Goal: Information Seeking & Learning: Learn about a topic

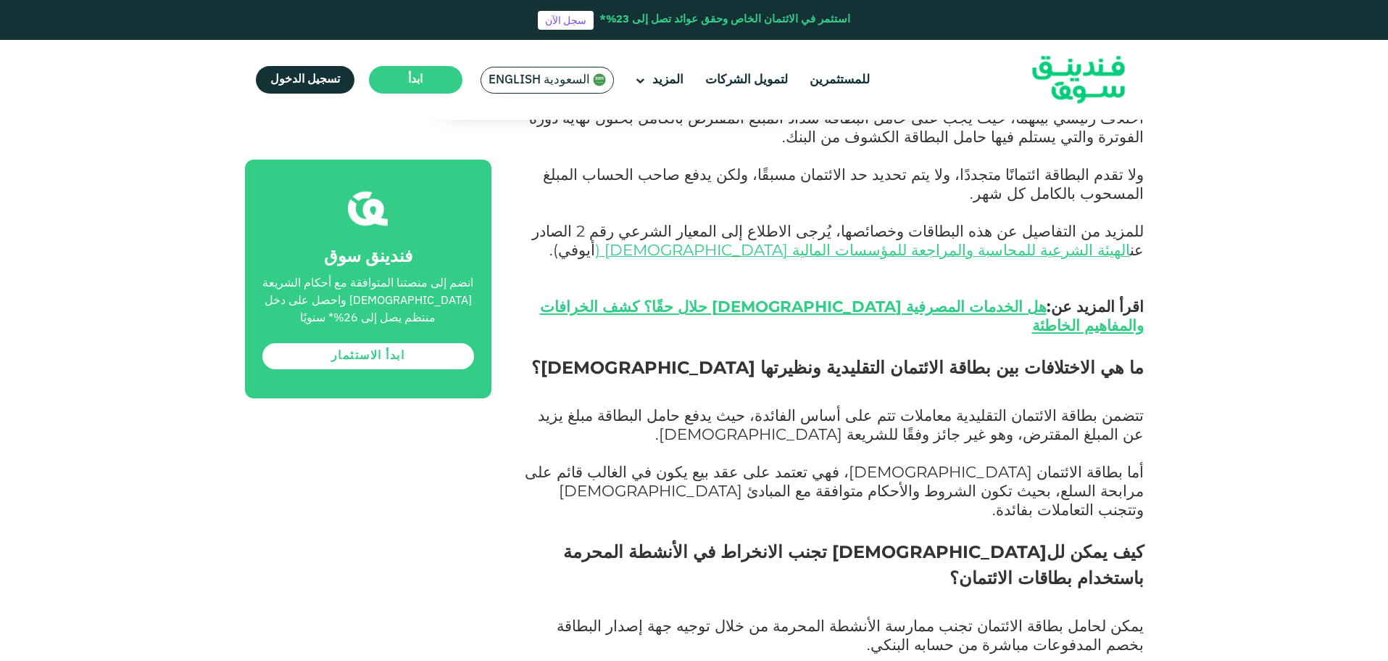
click at [905, 407] on p "تتضمن بطاقة الائتمان التقليدية معاملات تتم على أساس الفائدة، حيث يدفع حامل البط…" at bounding box center [834, 435] width 620 height 57
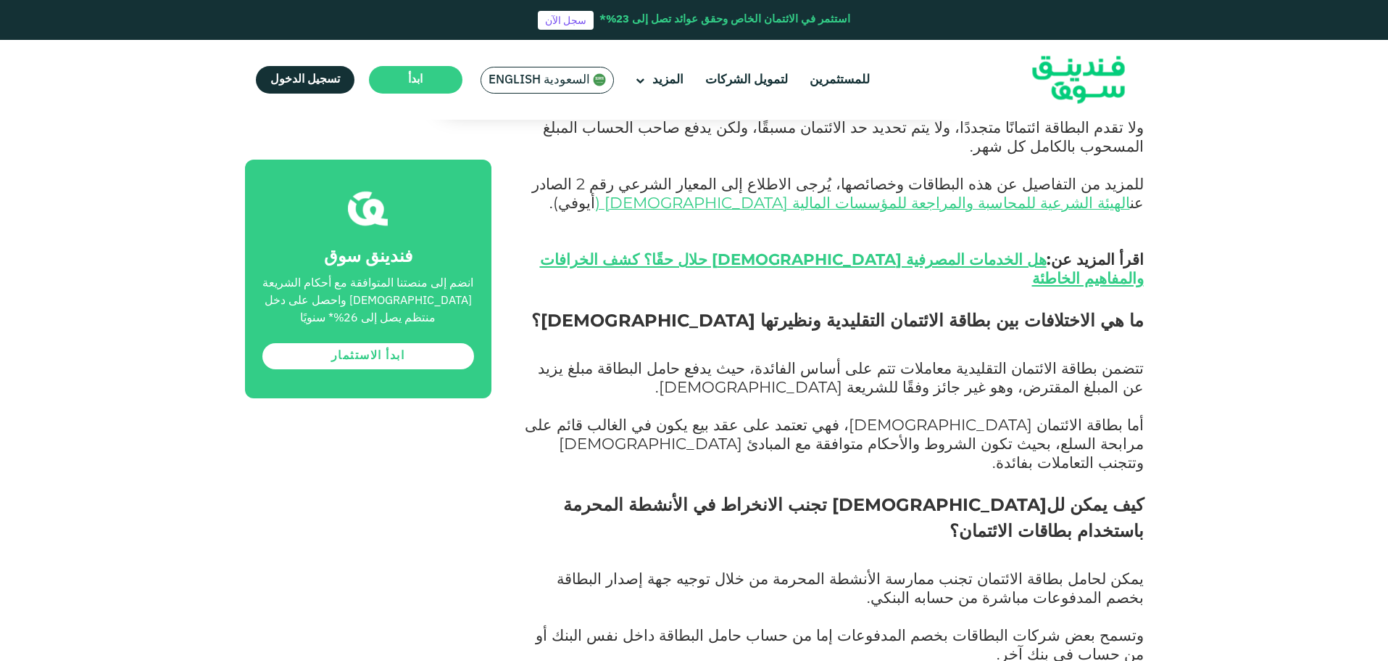
scroll to position [1136, 0]
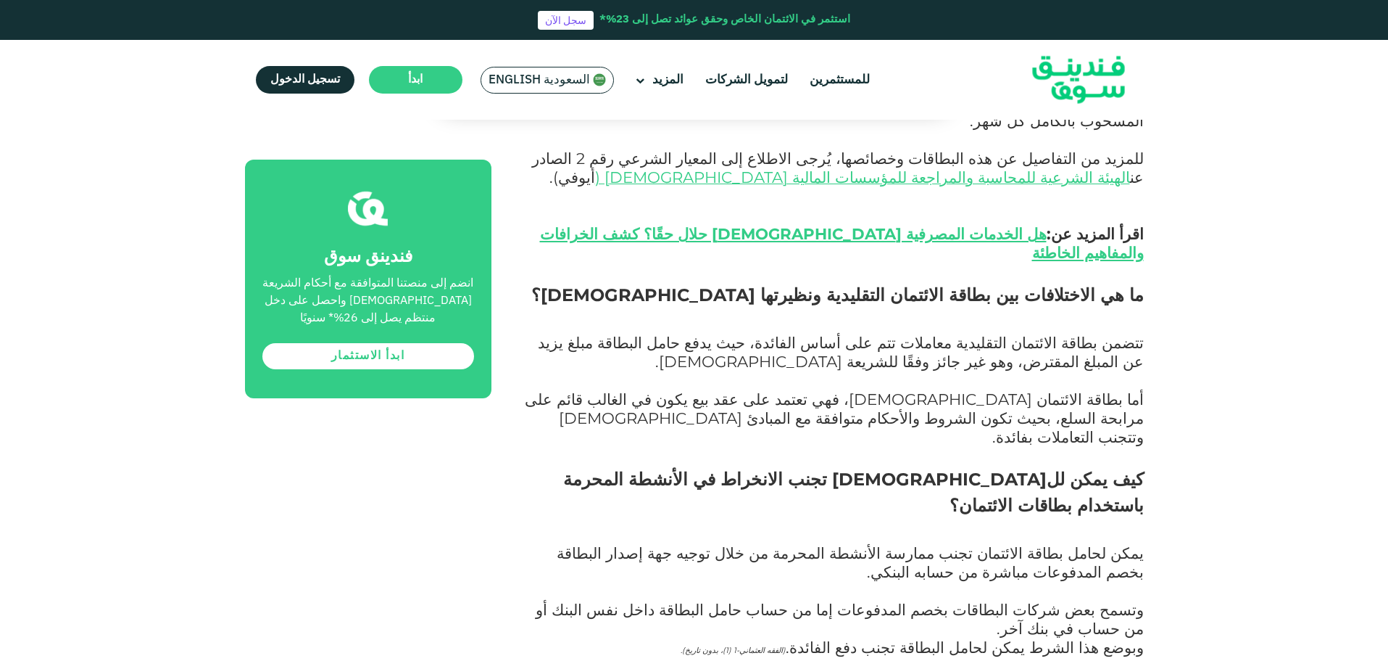
click at [771, 543] on span "يمكن لحامل بطاقة الائتمان تجنب ممارسة الأنشطة المحرمة من خلال توجيه جهة إصدار ا…" at bounding box center [850, 562] width 587 height 38
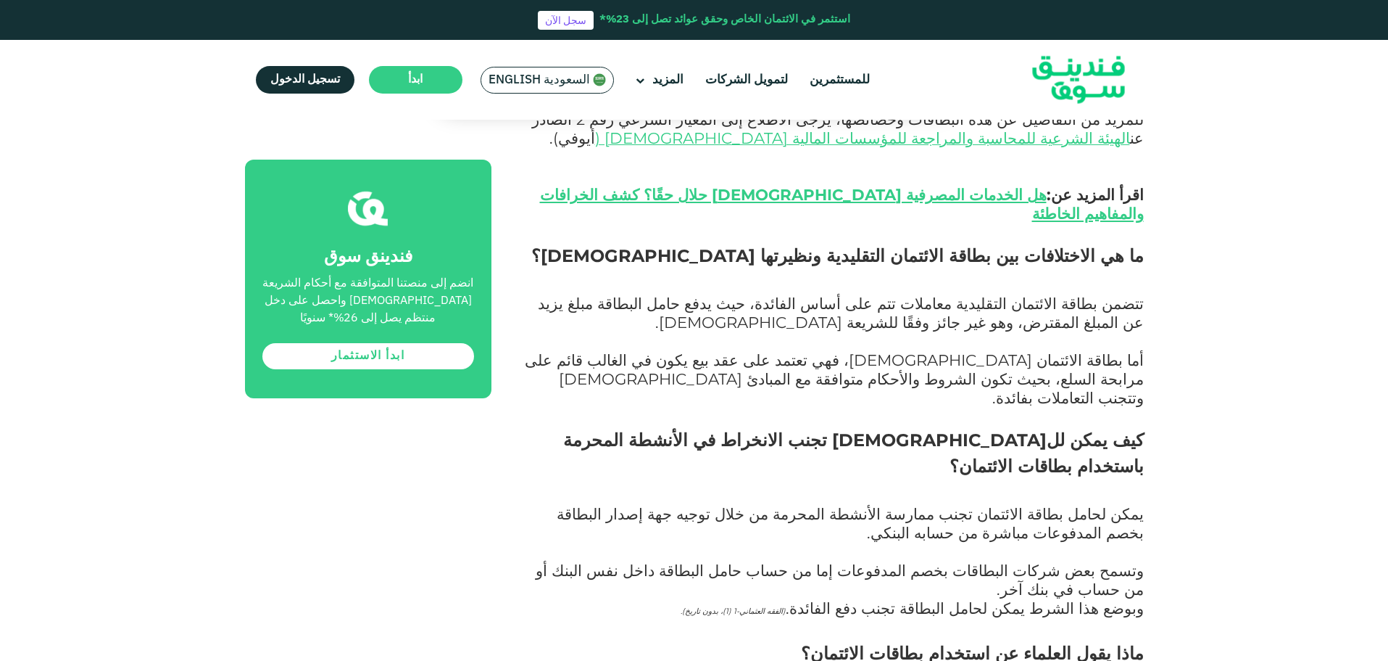
scroll to position [1209, 0]
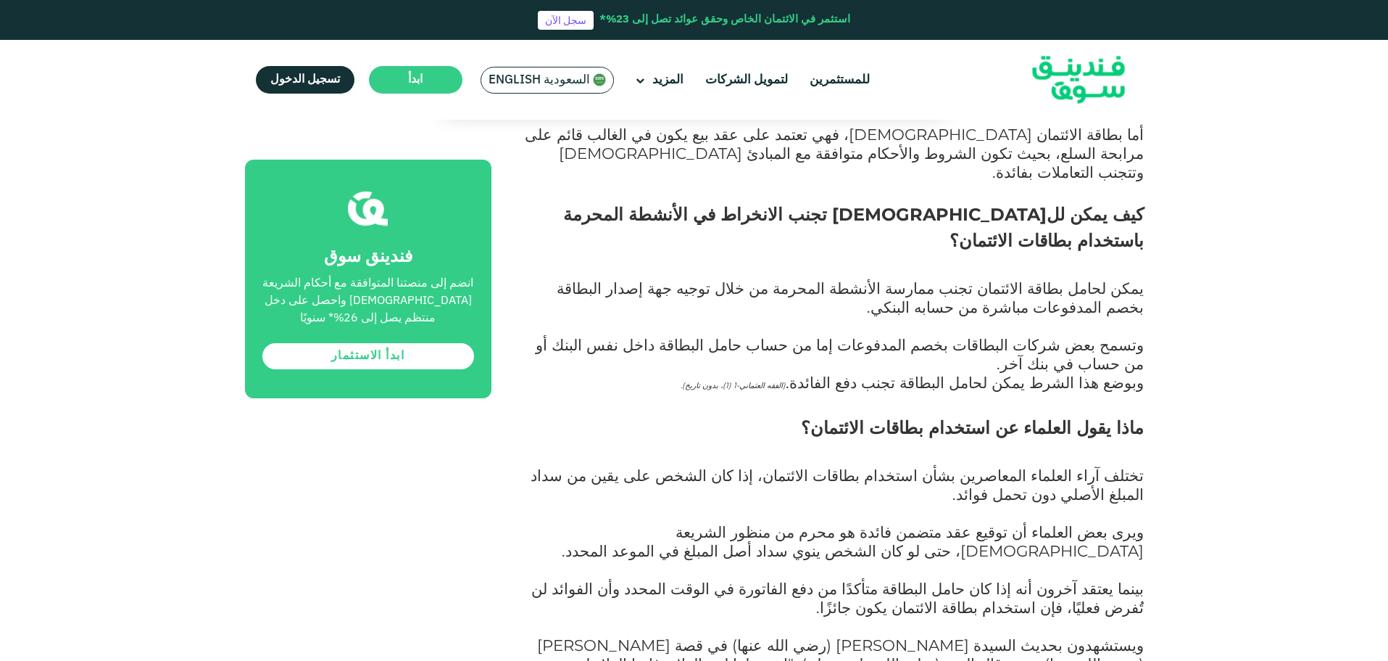
scroll to position [1426, 0]
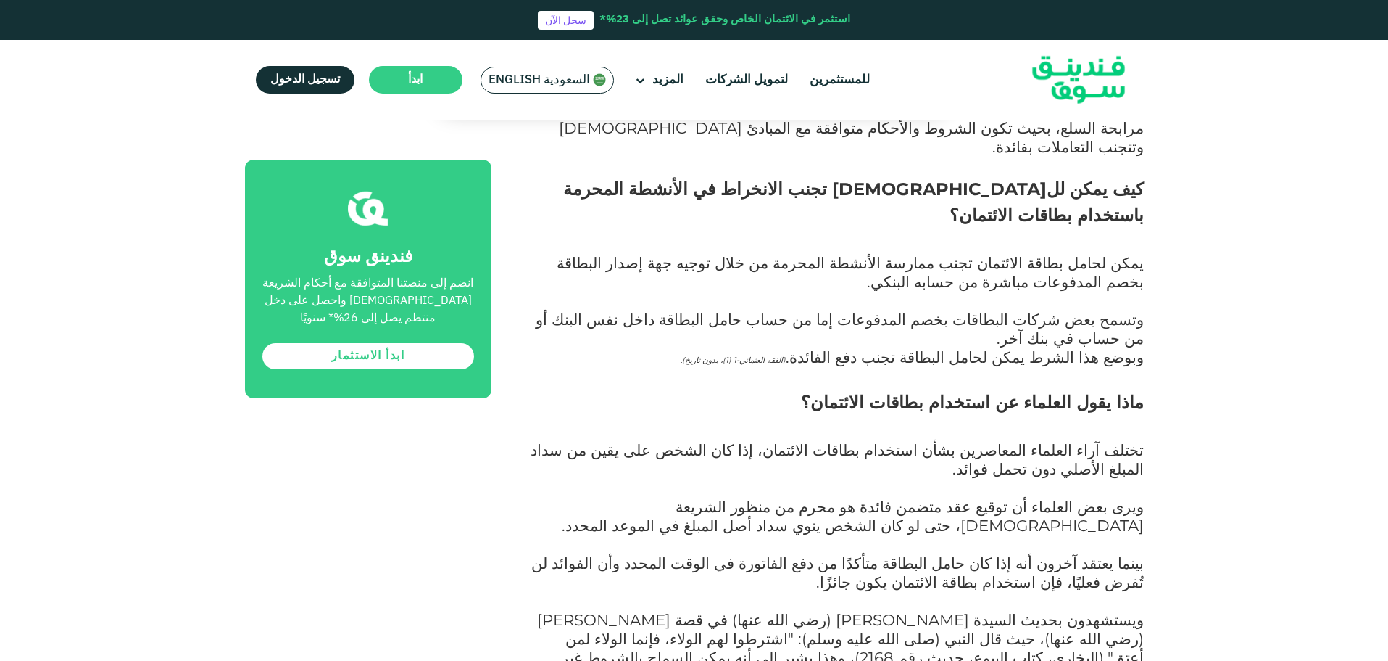
click at [1009, 498] on p "ويرى بعض العلماء أن توقيع عقد متضمن فائدة هو محرم من منظور الشريعة [DEMOGRAPHIC…" at bounding box center [834, 526] width 620 height 57
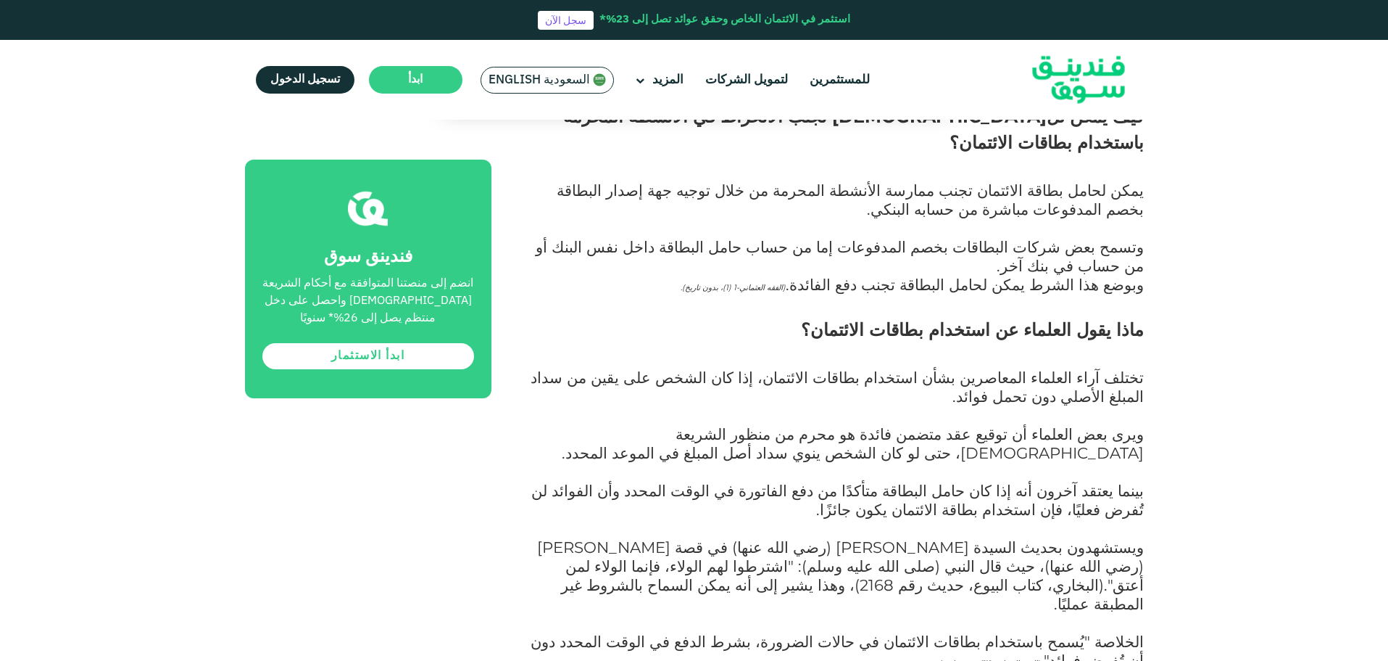
click at [989, 537] on span "ويستشهدون بحديث السيدة [PERSON_NAME] (رضي الله عنها) في قصة [PERSON_NAME] (رضي …" at bounding box center [840, 574] width 607 height 75
click at [998, 537] on span "ويستشهدون بحديث السيدة [PERSON_NAME] (رضي الله عنها) في قصة [PERSON_NAME] (رضي …" at bounding box center [840, 574] width 607 height 75
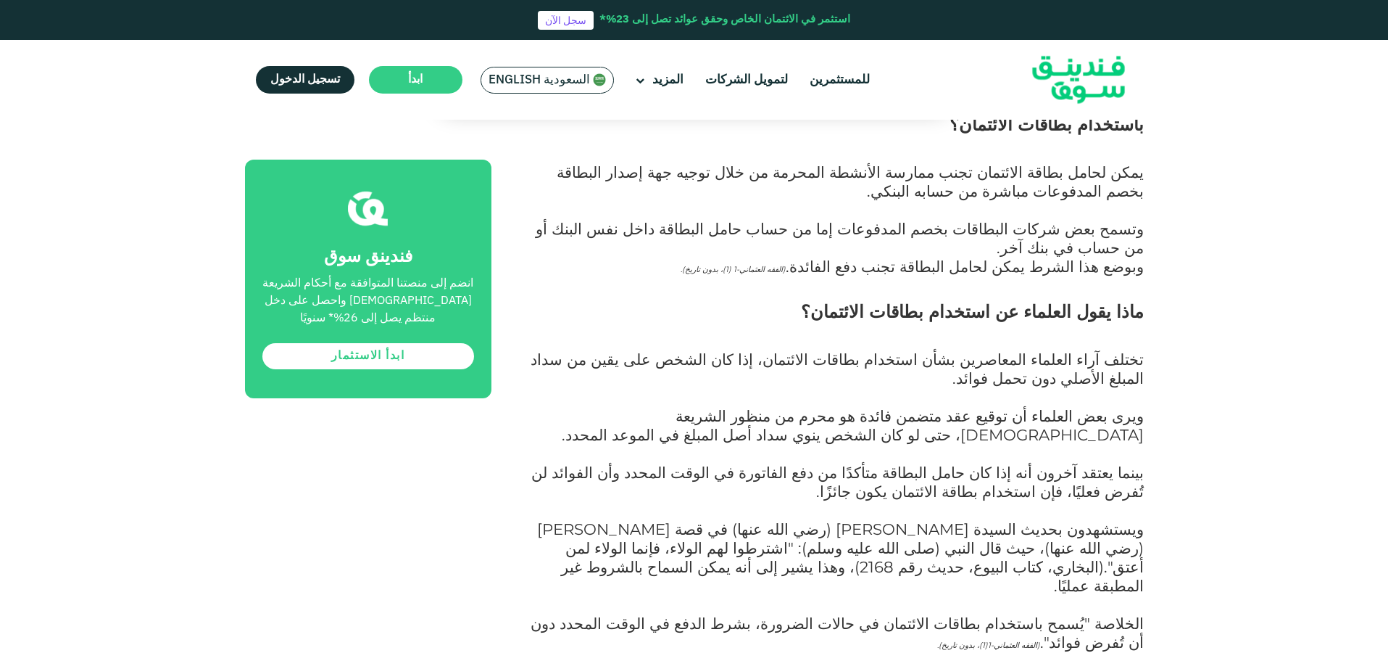
scroll to position [1571, 0]
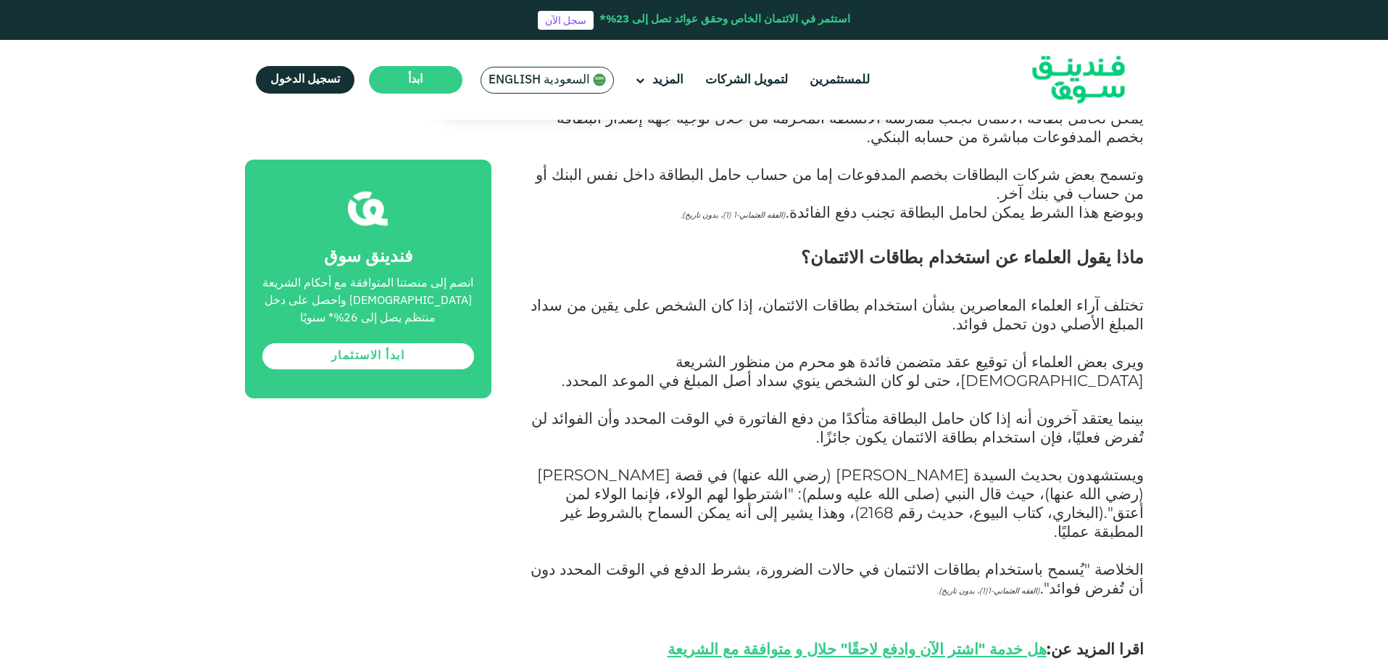
click at [960, 560] on p "الخلاصة "يُسمح باستخدام بطاقات الائتمان في حالات الضرورة، بشرط الدفع في الوقت ا…" at bounding box center [834, 628] width 620 height 136
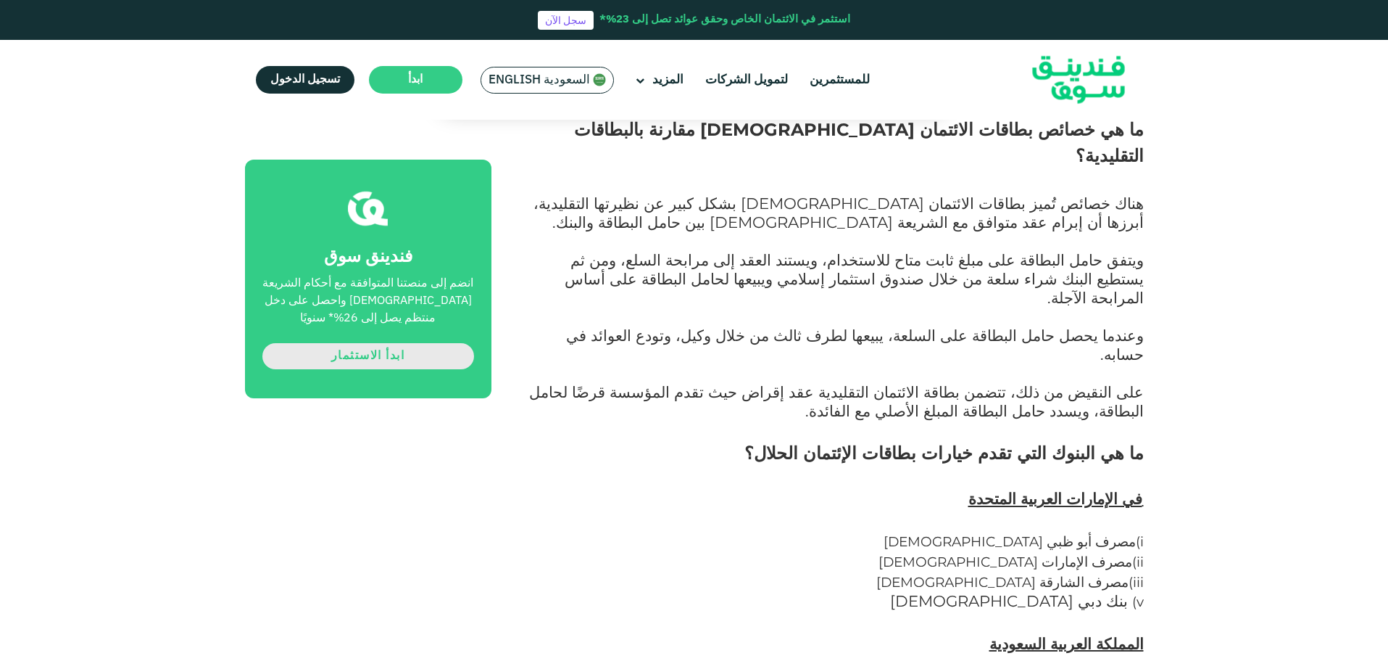
scroll to position [2441, 0]
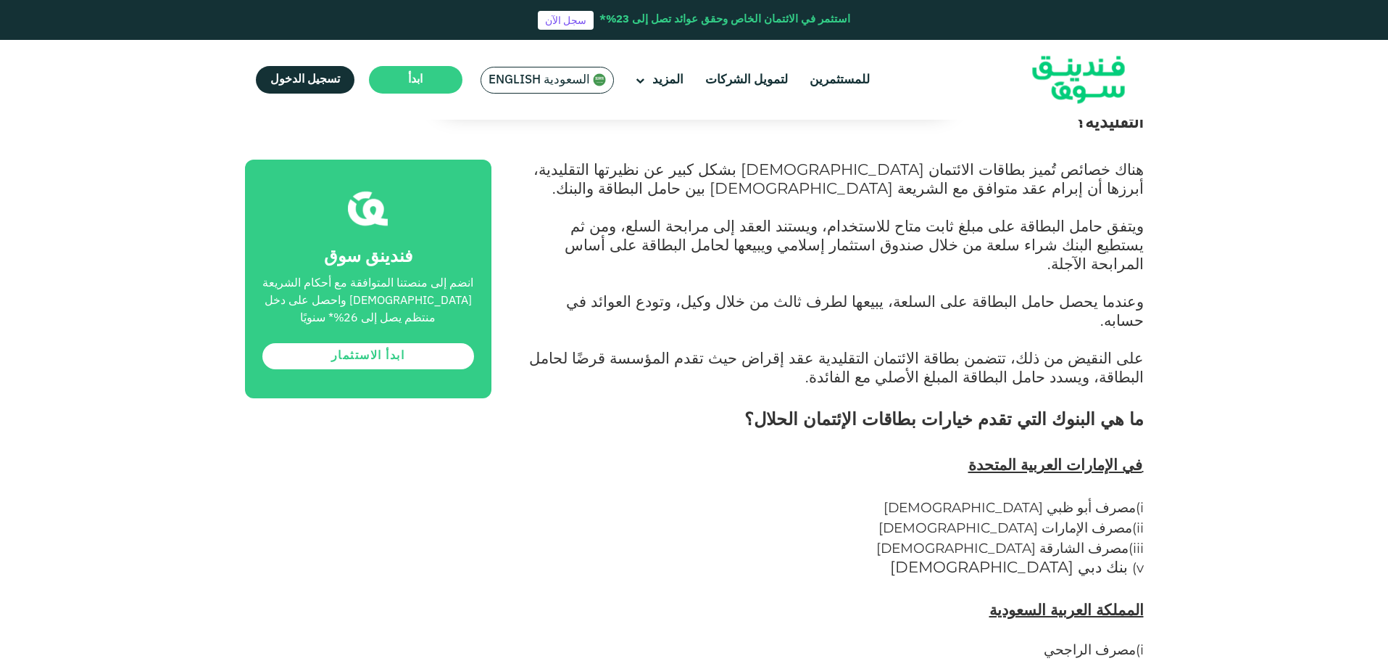
click at [898, 621] on p "i) مصرف الراجحي ii) بنك الجزيرة iii) مصرف الإنماء v) البنك الأهلي السعودي" at bounding box center [834, 671] width 620 height 100
